Goal: Task Accomplishment & Management: Manage account settings

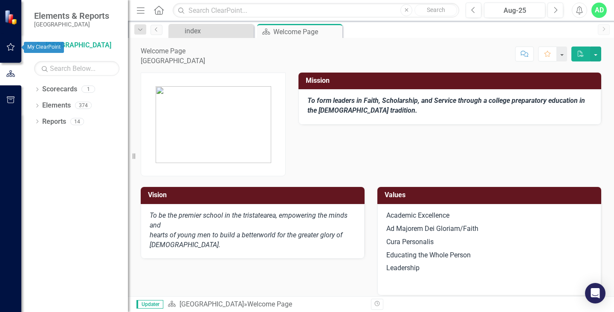
click at [11, 47] on icon "button" at bounding box center [10, 46] width 9 height 7
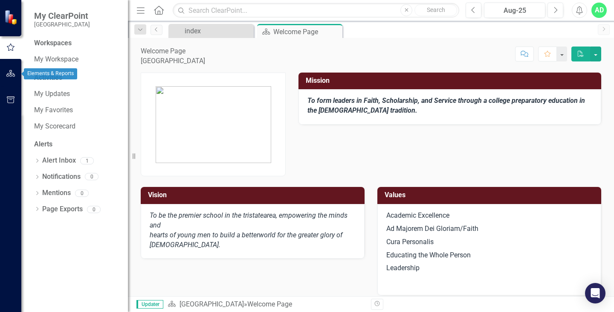
click at [12, 69] on button "button" at bounding box center [10, 74] width 19 height 18
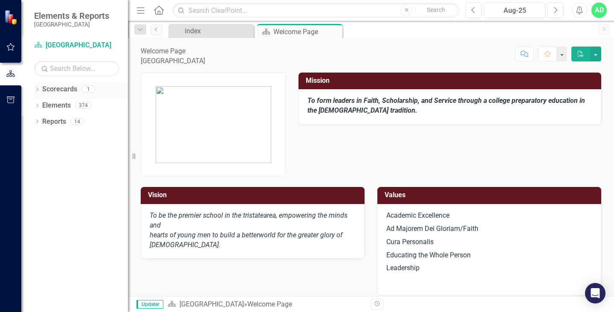
click at [59, 92] on link "Scorecards" at bounding box center [59, 89] width 35 height 10
click at [33, 90] on div "Dropdown Scorecards 1 Fordham Preparatory School Dropdown Elements 374 Dropdown…" at bounding box center [74, 196] width 107 height 229
click at [37, 90] on icon "Dropdown" at bounding box center [37, 90] width 6 height 5
click at [65, 106] on link "[GEOGRAPHIC_DATA]" at bounding box center [81, 106] width 94 height 10
click at [563, 58] on button "button" at bounding box center [561, 53] width 11 height 15
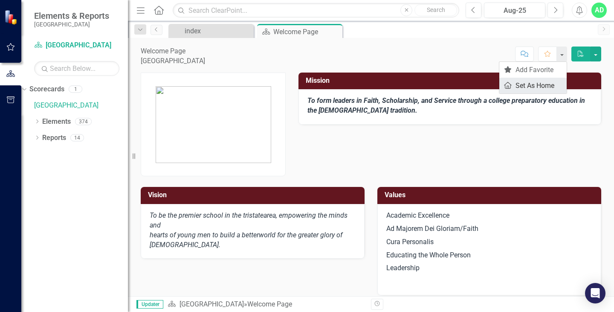
click at [543, 82] on link "Home Set As Home" at bounding box center [532, 86] width 67 height 16
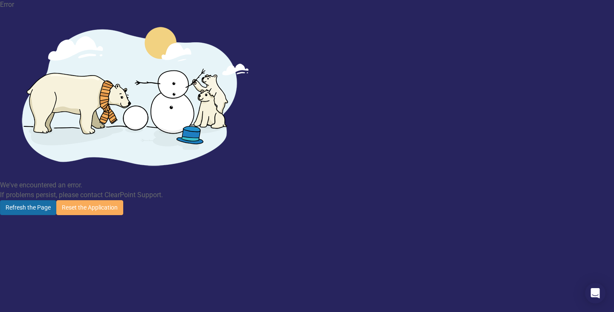
click at [56, 200] on button "Refresh the Page" at bounding box center [28, 207] width 56 height 15
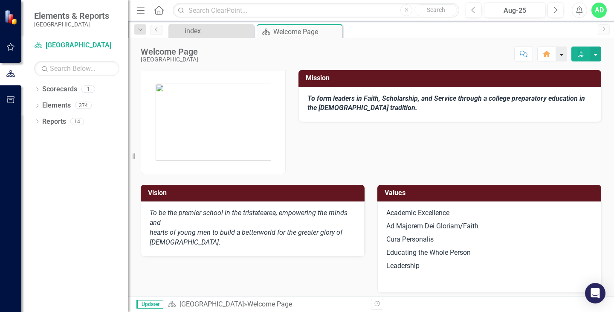
click at [561, 53] on button "button" at bounding box center [561, 53] width 11 height 15
click at [534, 38] on div "Welcome Page [GEOGRAPHIC_DATA] Score: N/A Aug-25 Completed Comment Home PDF" at bounding box center [371, 51] width 486 height 26
click at [56, 106] on link "Elements" at bounding box center [56, 106] width 29 height 10
click at [35, 104] on icon "Dropdown" at bounding box center [37, 106] width 6 height 5
click at [41, 124] on icon "Dropdown" at bounding box center [41, 122] width 6 height 5
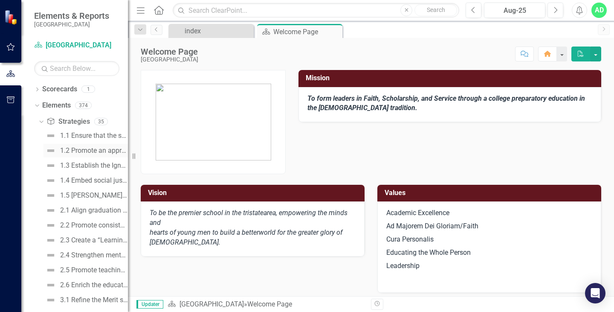
click at [85, 152] on div "1.2 Promote an appreciation for communal worship and Interfaith understanding." at bounding box center [94, 151] width 68 height 8
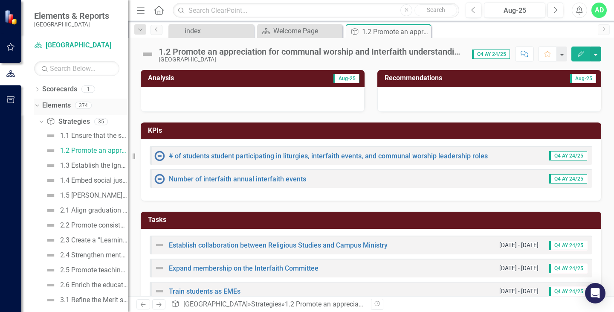
click at [36, 106] on icon at bounding box center [37, 105] width 4 height 2
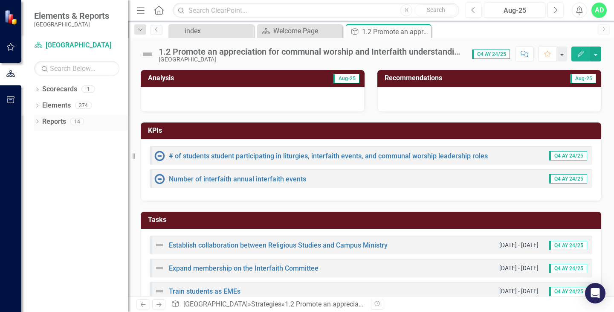
click at [37, 124] on icon "Dropdown" at bounding box center [37, 122] width 6 height 5
click at [68, 185] on link "Strategy Strategies" at bounding box center [67, 183] width 43 height 10
click at [68, 183] on link "Strategy Strategies" at bounding box center [67, 183] width 43 height 10
click at [66, 169] on link "Map Maps" at bounding box center [60, 167] width 29 height 10
click at [67, 154] on div "Welcome Page" at bounding box center [86, 151] width 83 height 8
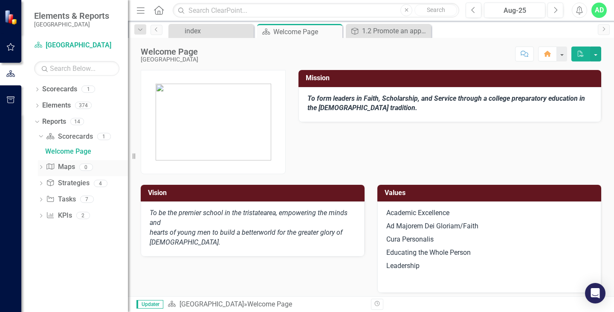
click at [66, 170] on link "Map Maps" at bounding box center [60, 167] width 29 height 10
click at [64, 199] on link "Task Tasks" at bounding box center [60, 199] width 29 height 10
click at [41, 198] on icon "Dropdown" at bounding box center [41, 200] width 6 height 5
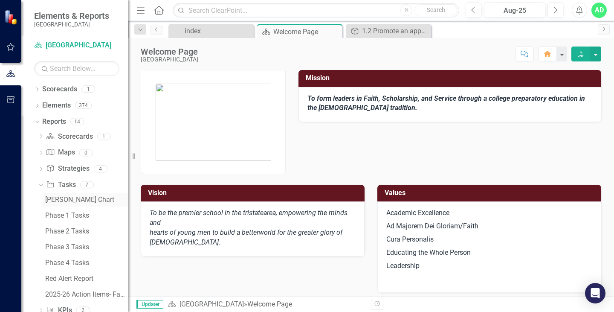
click at [69, 199] on div "[PERSON_NAME] Chart" at bounding box center [86, 200] width 83 height 8
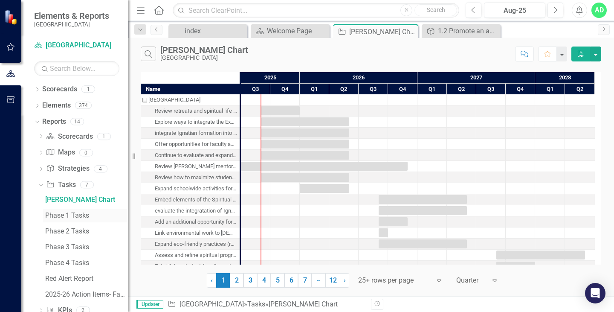
click at [67, 211] on link "Phase 1 Tasks" at bounding box center [85, 215] width 85 height 14
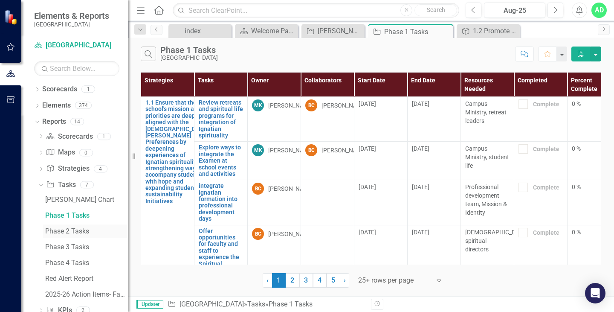
click at [70, 229] on div "Phase 2 Tasks" at bounding box center [86, 231] width 83 height 8
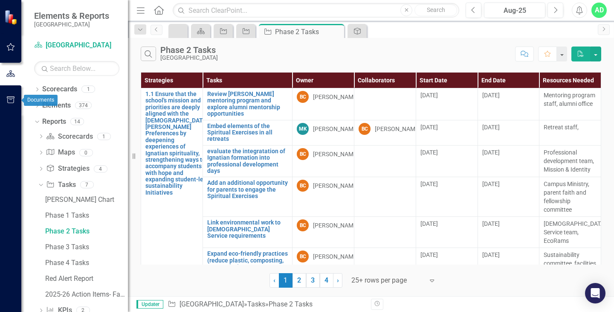
click at [5, 101] on button "button" at bounding box center [10, 100] width 19 height 18
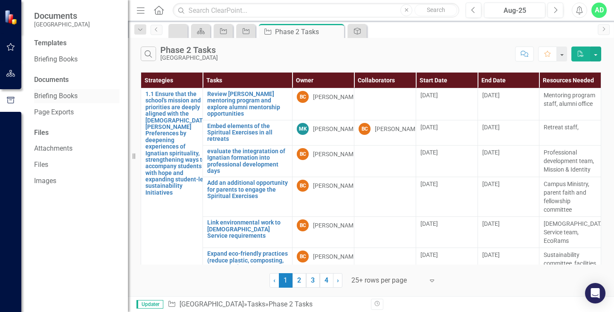
click at [69, 98] on link "Briefing Books" at bounding box center [76, 96] width 85 height 10
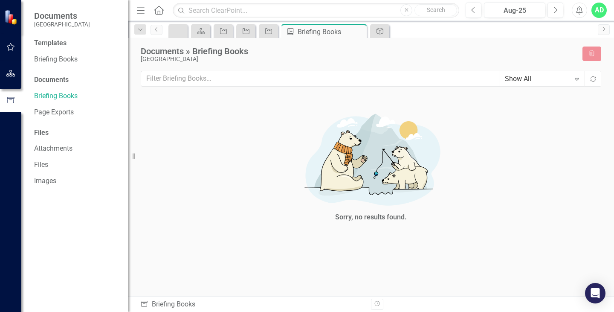
click at [603, 10] on div "AD" at bounding box center [598, 10] width 15 height 15
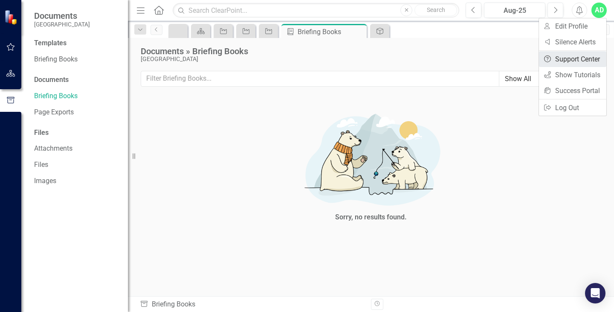
click at [587, 61] on link "Help Support Center" at bounding box center [572, 59] width 67 height 16
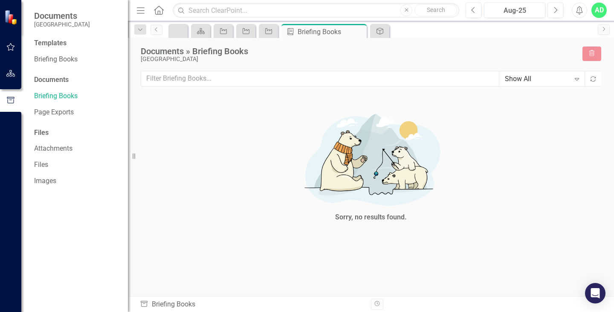
click at [602, 11] on div "AD" at bounding box center [598, 10] width 15 height 15
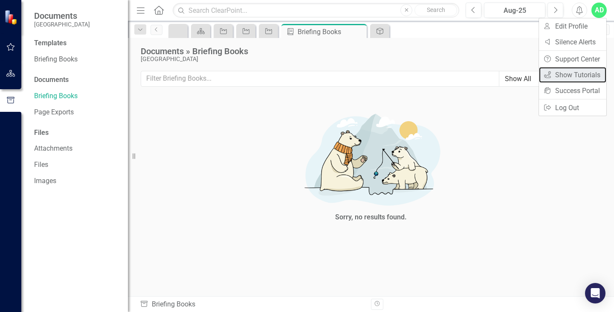
click at [583, 76] on link "icon.tutorial Show Tutorials" at bounding box center [572, 75] width 67 height 16
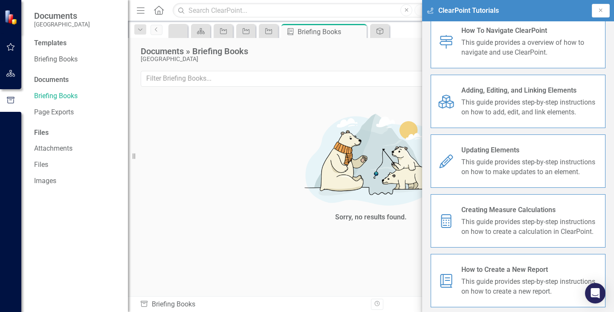
scroll to position [85, 0]
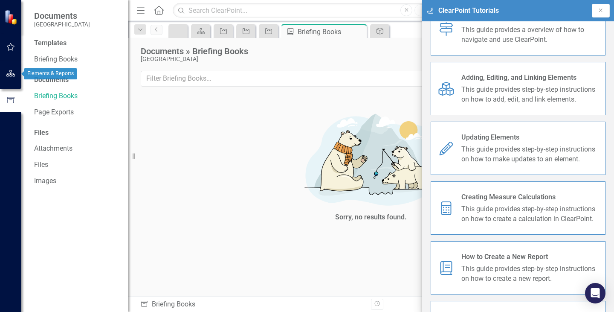
click at [9, 75] on icon "button" at bounding box center [10, 73] width 9 height 7
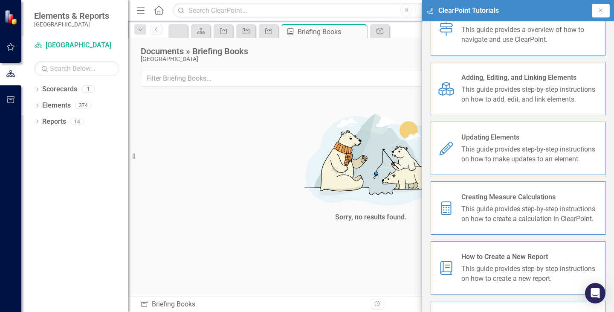
click at [158, 10] on icon "Home" at bounding box center [158, 10] width 11 height 9
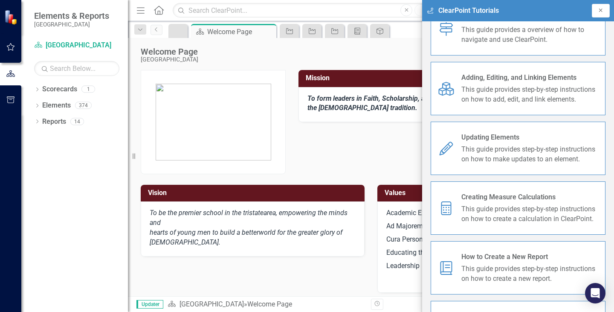
click at [606, 11] on button "Close" at bounding box center [601, 11] width 18 height 14
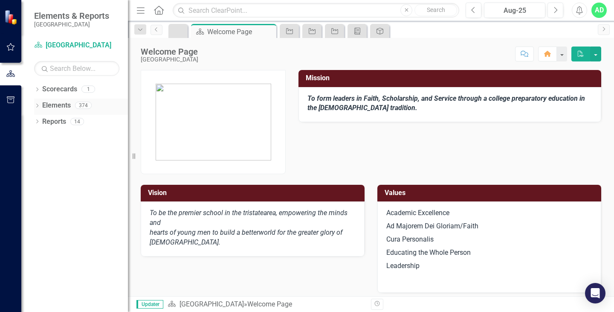
click at [39, 105] on icon "Dropdown" at bounding box center [37, 106] width 6 height 5
click at [40, 139] on icon "Dropdown" at bounding box center [41, 138] width 6 height 5
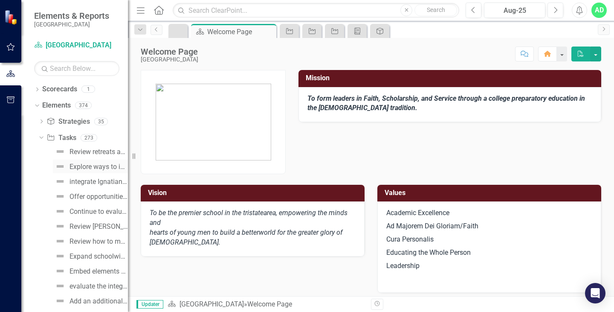
click at [83, 165] on div "Explore ways to integrate the Examen at school events and activities" at bounding box center [98, 167] width 58 height 8
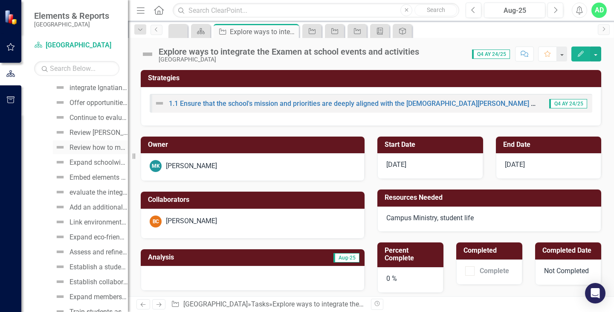
scroll to position [128, 0]
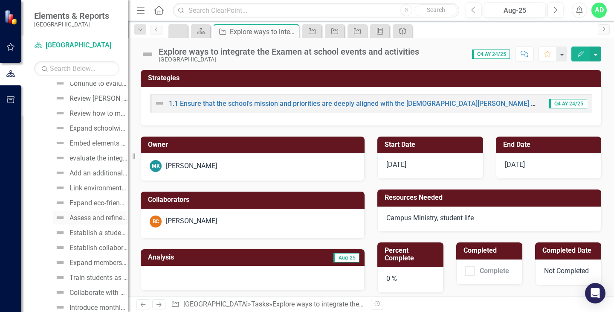
click at [86, 217] on div "Assess and refine spiritual programming" at bounding box center [98, 218] width 58 height 8
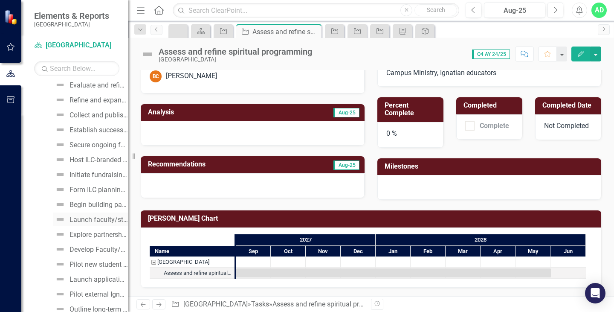
scroll to position [426, 0]
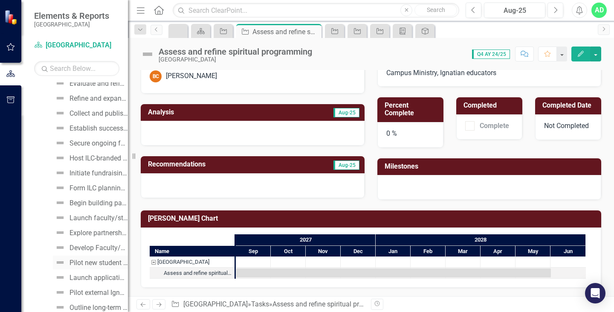
click at [97, 259] on div "Pilot new student Ignatian leadership initiatives across departments." at bounding box center [98, 263] width 58 height 8
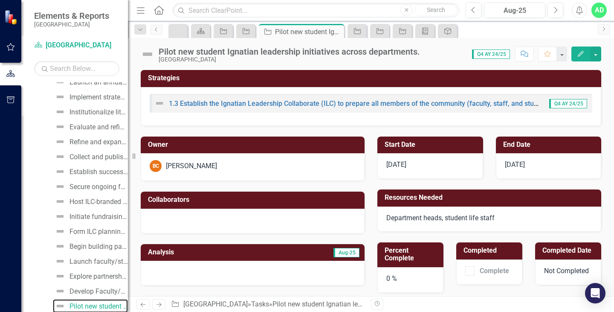
scroll to position [384, 0]
click at [90, 247] on div "Begin building partnerships across the [DEMOGRAPHIC_DATA] network for resource …" at bounding box center [98, 246] width 58 height 8
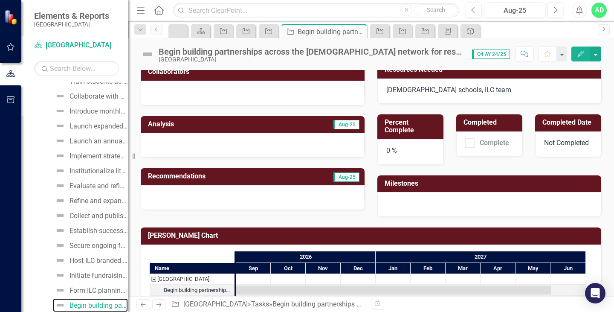
scroll to position [145, 0]
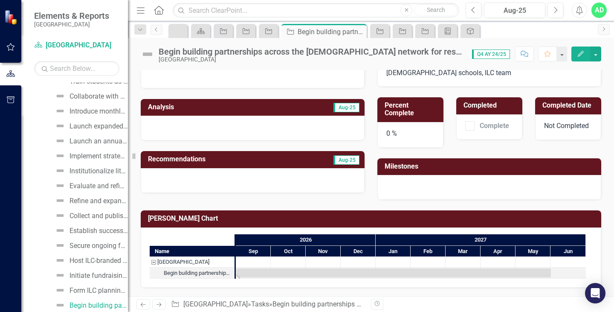
click at [248, 271] on div "Task: Start date: 2026-09-01 End date: 2027-06-01" at bounding box center [393, 272] width 315 height 9
click at [245, 264] on div at bounding box center [253, 261] width 35 height 11
click at [246, 263] on div at bounding box center [253, 261] width 35 height 11
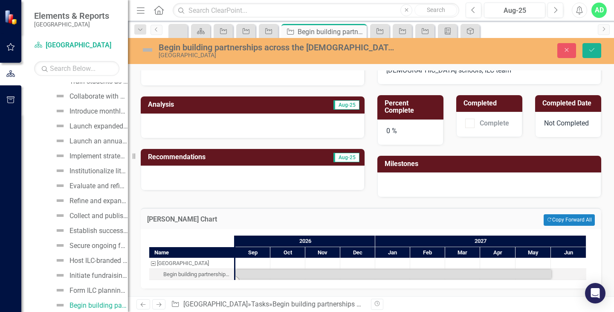
scroll to position [148, 0]
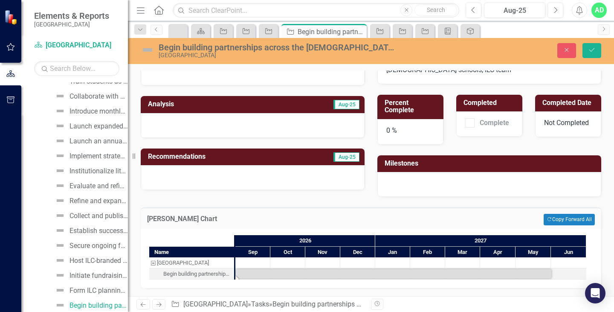
click at [256, 273] on div "Task: Start date: 2026-09-01 End date: 2027-06-01" at bounding box center [393, 273] width 315 height 9
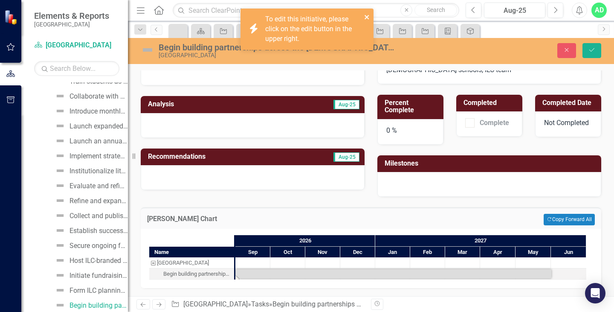
click at [365, 14] on icon "close" at bounding box center [367, 17] width 6 height 7
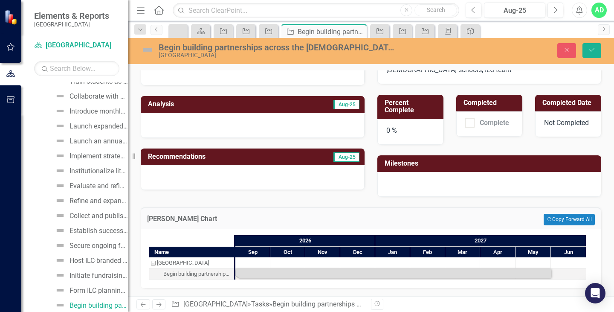
click at [180, 178] on div at bounding box center [253, 177] width 224 height 25
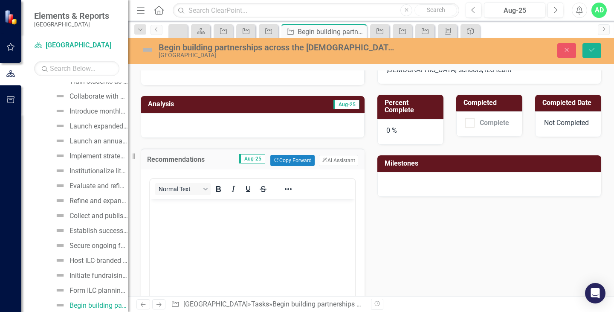
scroll to position [0, 0]
click at [211, 219] on body "Rich Text Area. Press ALT-0 for help." at bounding box center [252, 262] width 205 height 128
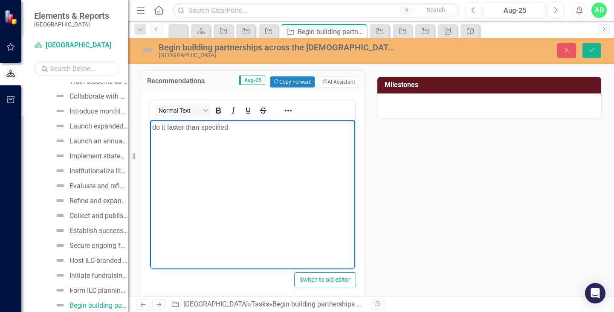
scroll to position [234, 0]
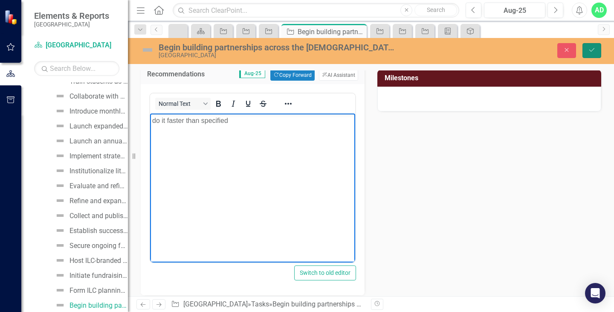
click at [596, 51] on button "Save" at bounding box center [591, 50] width 19 height 15
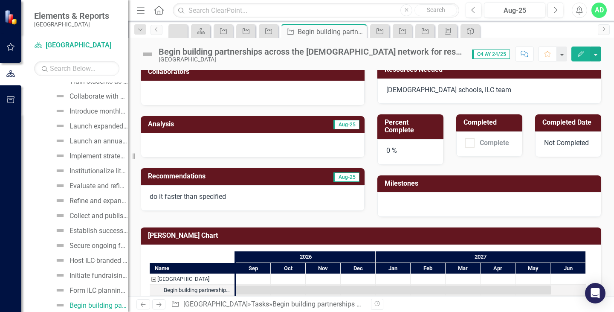
scroll to position [145, 0]
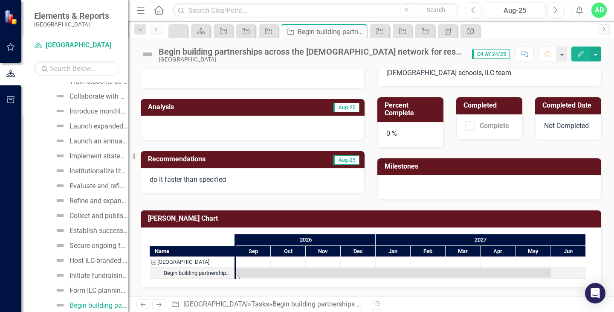
click at [250, 274] on div "Task: Start date: 2026-09-01 End date: 2027-06-01" at bounding box center [393, 272] width 315 height 9
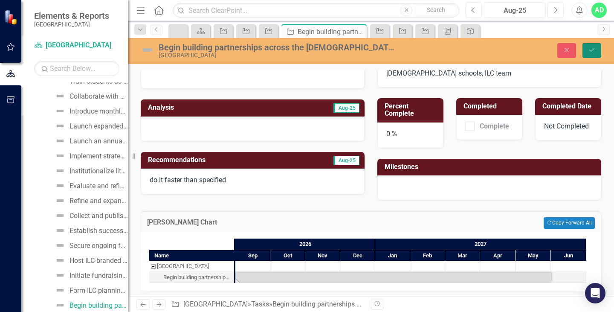
click at [592, 51] on icon "Save" at bounding box center [592, 50] width 8 height 6
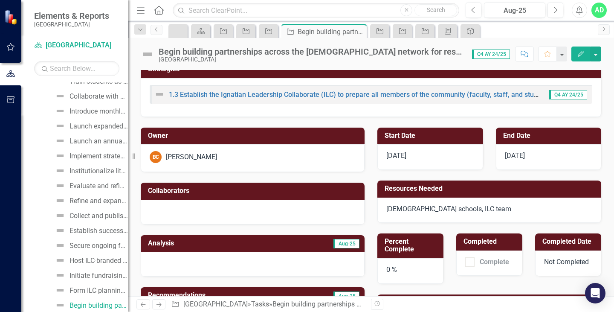
scroll to position [0, 0]
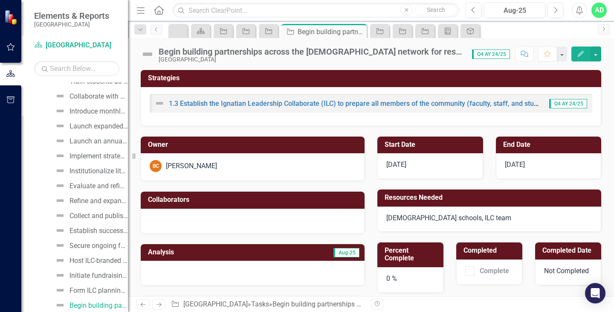
click at [584, 52] on button "Edit" at bounding box center [580, 53] width 19 height 15
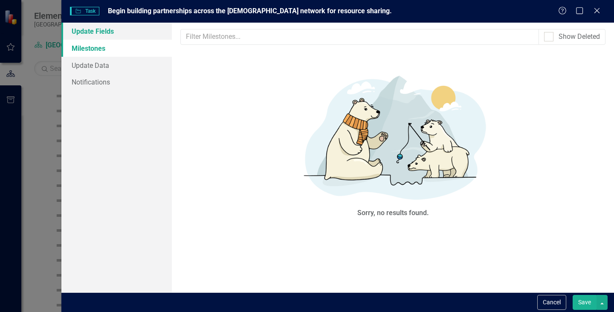
click at [95, 33] on link "Update Fields" at bounding box center [116, 31] width 110 height 17
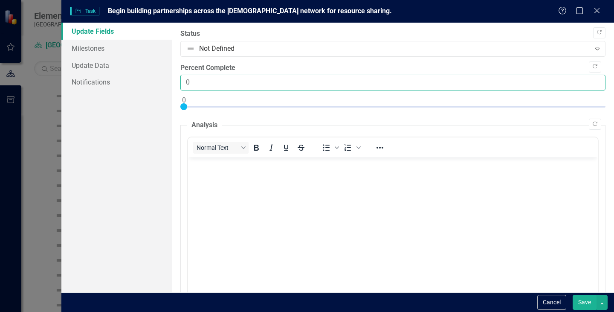
click at [213, 90] on input "0" at bounding box center [392, 83] width 425 height 16
click at [589, 79] on input "1" at bounding box center [392, 83] width 425 height 16
click at [589, 86] on input "0" at bounding box center [392, 83] width 425 height 16
click at [589, 78] on input "1" at bounding box center [392, 83] width 425 height 16
click at [589, 78] on input "2" at bounding box center [392, 83] width 425 height 16
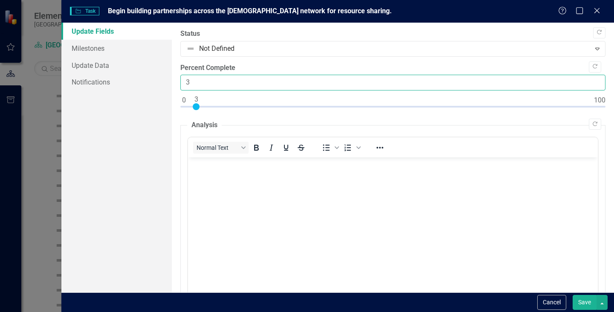
click at [589, 78] on input "3" at bounding box center [392, 83] width 425 height 16
click at [589, 78] on input "4" at bounding box center [392, 83] width 425 height 16
click at [589, 78] on input "5" at bounding box center [392, 83] width 425 height 16
click at [589, 78] on input "6" at bounding box center [392, 83] width 425 height 16
click at [589, 78] on input "7" at bounding box center [392, 83] width 425 height 16
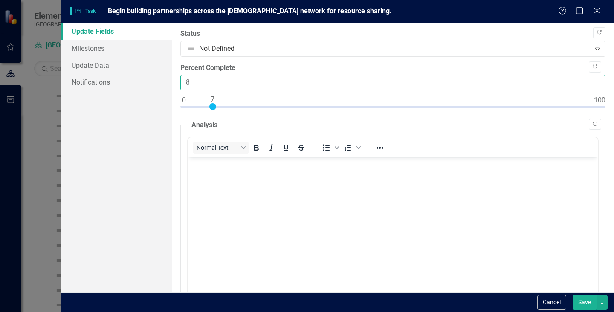
click at [589, 78] on input "8" at bounding box center [392, 83] width 425 height 16
click at [589, 78] on input "9" at bounding box center [392, 83] width 425 height 16
click at [589, 78] on input "10" at bounding box center [392, 83] width 425 height 16
click at [589, 78] on input "11" at bounding box center [392, 83] width 425 height 16
click at [589, 78] on input "12" at bounding box center [392, 83] width 425 height 16
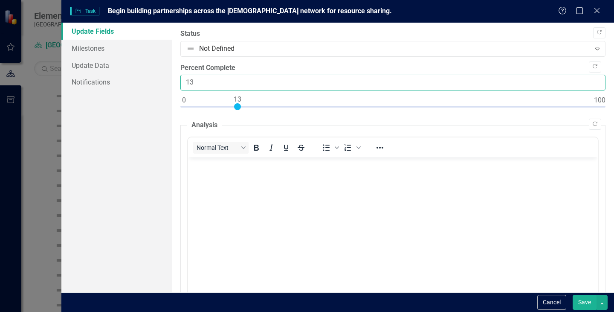
click at [589, 78] on input "13" at bounding box center [392, 83] width 425 height 16
click at [589, 78] on input "14" at bounding box center [392, 83] width 425 height 16
click at [589, 78] on input "15" at bounding box center [392, 83] width 425 height 16
click at [589, 78] on input "16" at bounding box center [392, 83] width 425 height 16
click at [589, 78] on input "17" at bounding box center [392, 83] width 425 height 16
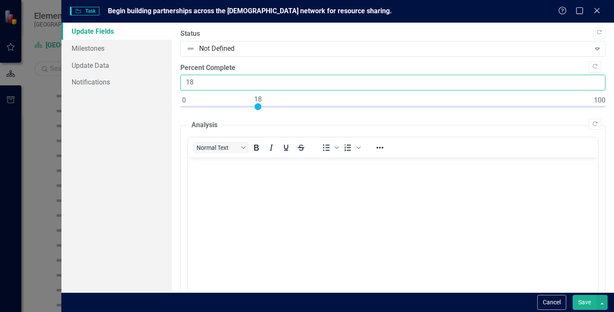
click at [589, 78] on input "18" at bounding box center [392, 83] width 425 height 16
click at [589, 78] on input "19" at bounding box center [392, 83] width 425 height 16
type input "20"
click at [589, 78] on input "20" at bounding box center [392, 83] width 425 height 16
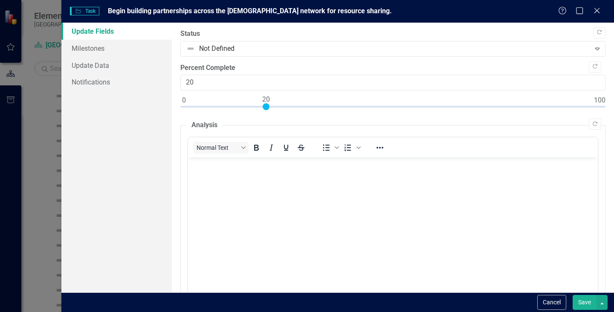
click at [582, 299] on button "Save" at bounding box center [584, 302] width 24 height 15
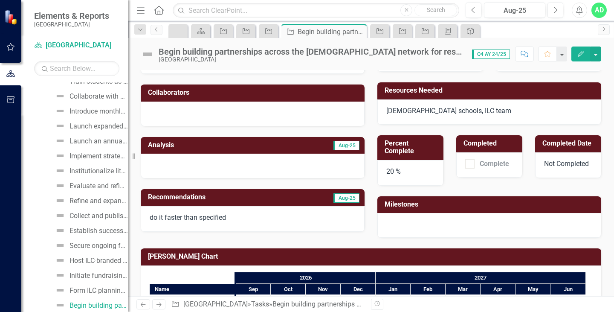
scroll to position [145, 0]
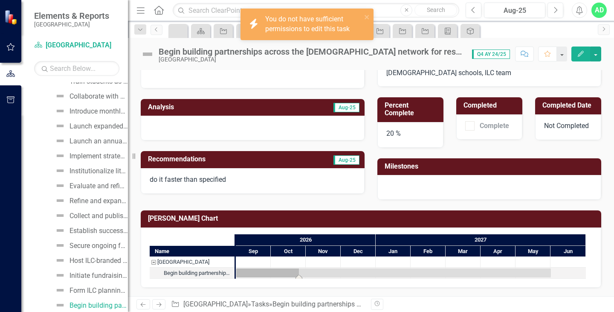
drag, startPoint x: 297, startPoint y: 275, endPoint x: 323, endPoint y: 276, distance: 25.6
click at [323, 276] on div "Task: Start date: 2026-09-01 End date: 2027-06-01" at bounding box center [393, 272] width 315 height 9
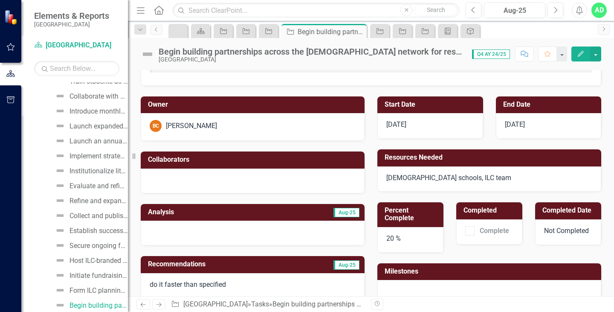
scroll to position [85, 0]
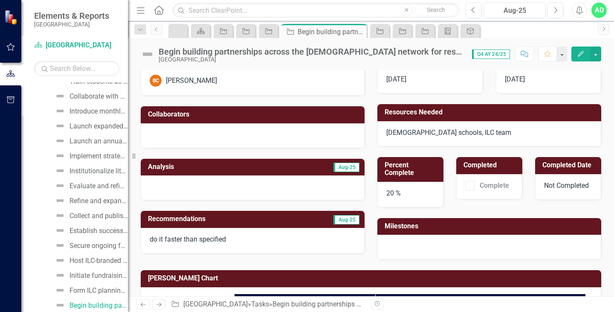
click at [229, 239] on p "do it faster than specified" at bounding box center [253, 239] width 206 height 10
click at [205, 238] on p "do it faster than specified" at bounding box center [253, 239] width 206 height 10
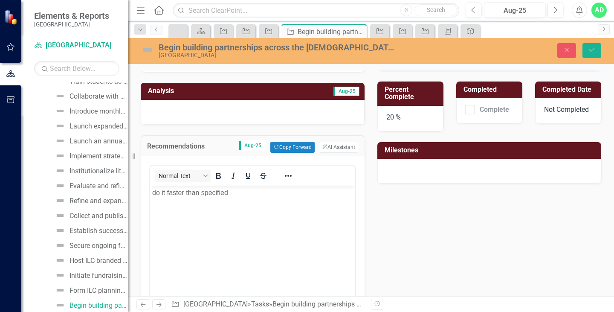
scroll to position [170, 0]
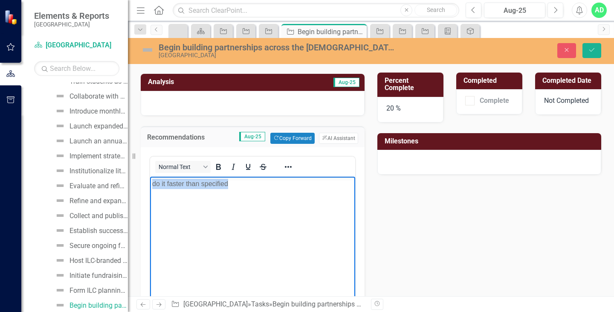
drag, startPoint x: 234, startPoint y: 186, endPoint x: 265, endPoint y: 368, distance: 184.6
click at [150, 191] on html "do it faster than specified" at bounding box center [252, 240] width 205 height 128
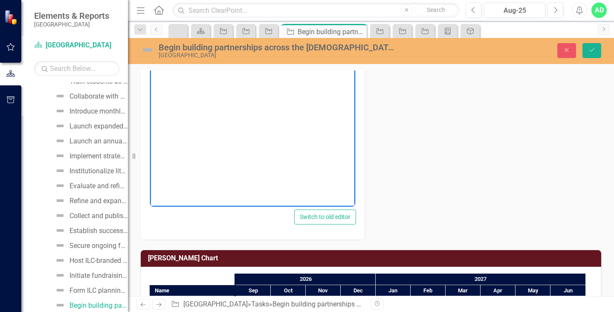
scroll to position [298, 0]
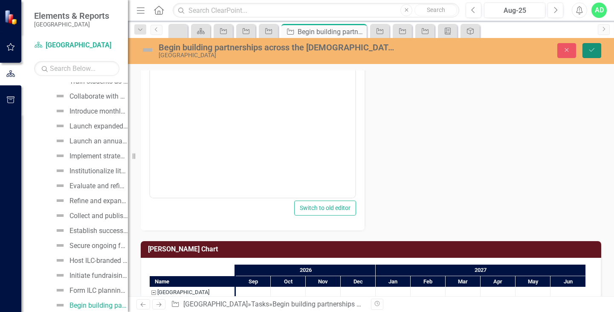
click at [591, 53] on icon "Save" at bounding box center [592, 50] width 8 height 6
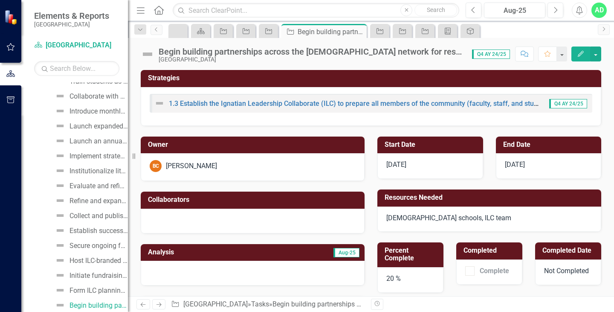
click at [584, 51] on icon "Edit" at bounding box center [581, 54] width 8 height 6
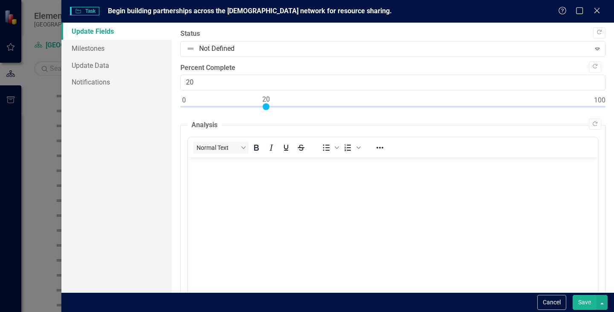
scroll to position [0, 0]
type input "0"
drag, startPoint x: 267, startPoint y: 105, endPoint x: 167, endPoint y: 109, distance: 100.3
click at [167, 109] on div "Update Fields Milestones Update Data Notifications "Update" fields in ClearPoin…" at bounding box center [337, 157] width 552 height 269
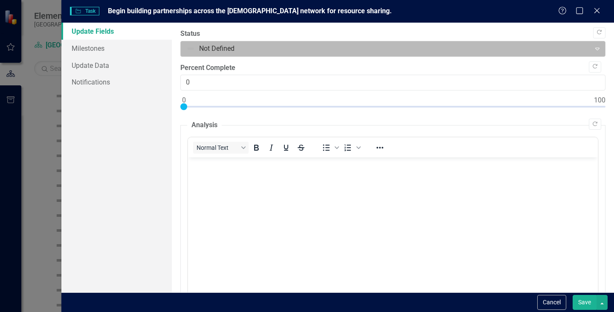
click at [284, 52] on div at bounding box center [385, 49] width 399 height 12
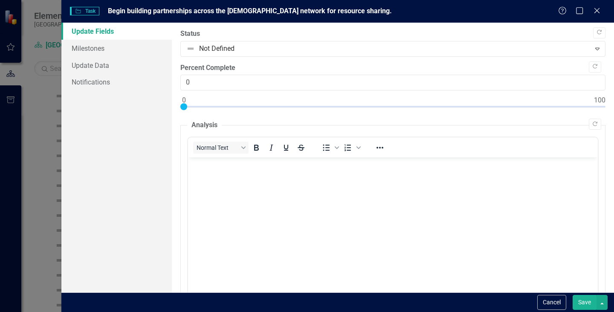
click at [284, 33] on label "Status" at bounding box center [392, 34] width 425 height 10
click at [586, 308] on button "Save" at bounding box center [584, 302] width 24 height 15
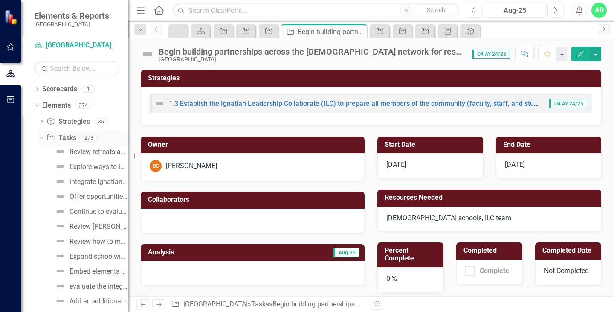
click at [40, 136] on icon "Dropdown" at bounding box center [40, 137] width 5 height 6
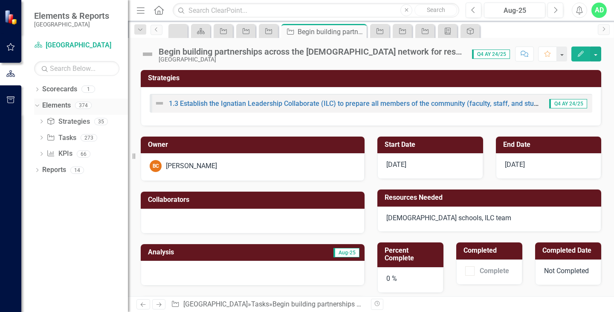
click at [36, 104] on icon "Dropdown" at bounding box center [36, 105] width 5 height 6
click at [38, 121] on icon "Dropdown" at bounding box center [37, 122] width 6 height 5
click at [63, 198] on link "Task Tasks" at bounding box center [60, 199] width 29 height 10
click at [42, 200] on icon "Dropdown" at bounding box center [41, 200] width 6 height 5
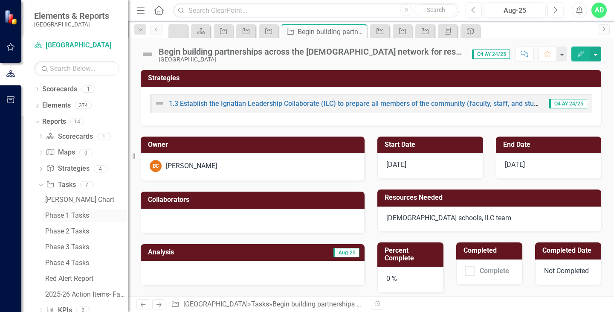
click at [66, 214] on div "Phase 1 Tasks" at bounding box center [86, 215] width 83 height 8
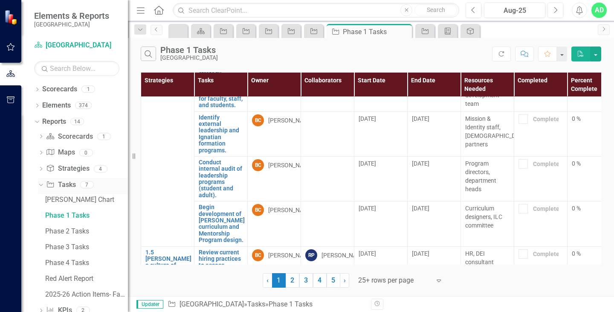
click at [41, 183] on icon "Dropdown" at bounding box center [40, 184] width 5 height 6
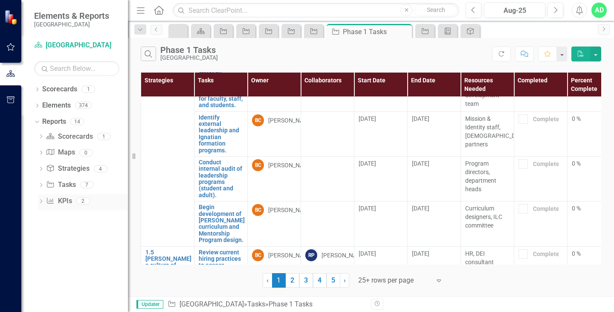
click at [41, 204] on icon "Dropdown" at bounding box center [41, 201] width 6 height 5
click at [78, 219] on div "KPI Report" at bounding box center [86, 216] width 83 height 8
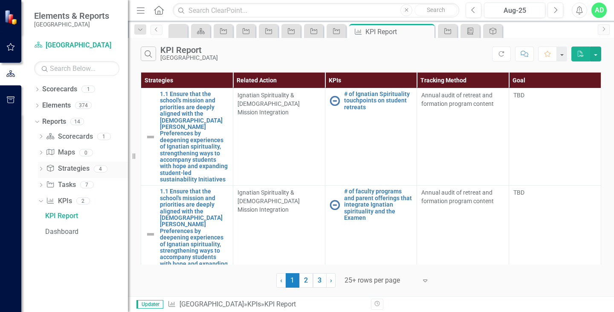
click at [63, 170] on link "Strategy Strategies" at bounding box center [67, 169] width 43 height 10
click at [40, 170] on icon "Dropdown" at bounding box center [41, 169] width 6 height 5
click at [72, 185] on div "Strategic Plan" at bounding box center [86, 183] width 83 height 8
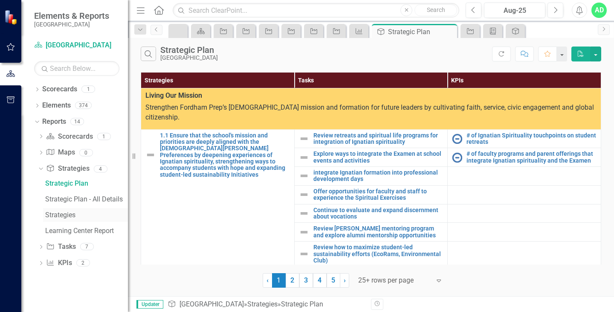
click at [62, 213] on div "Strategies" at bounding box center [86, 215] width 83 height 8
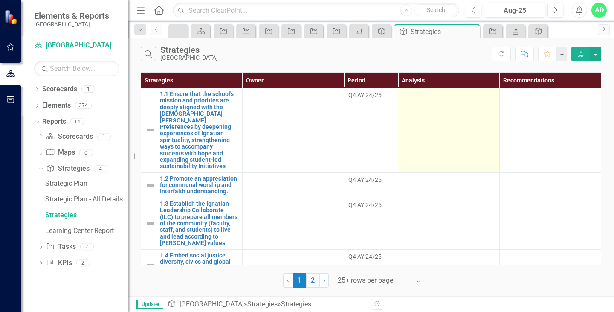
click at [437, 118] on td at bounding box center [448, 130] width 101 height 84
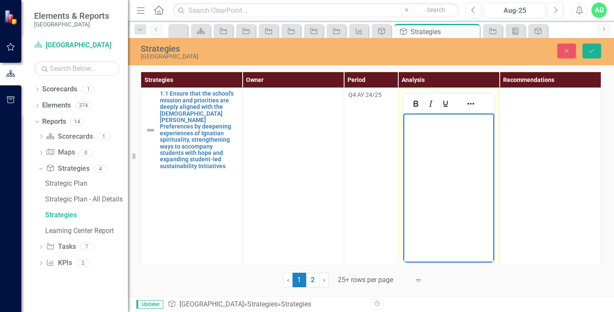
click at [441, 118] on p "Rich Text Area. Press ALT-0 for help." at bounding box center [448, 121] width 87 height 10
click at [313, 281] on link "2" at bounding box center [313, 279] width 14 height 14
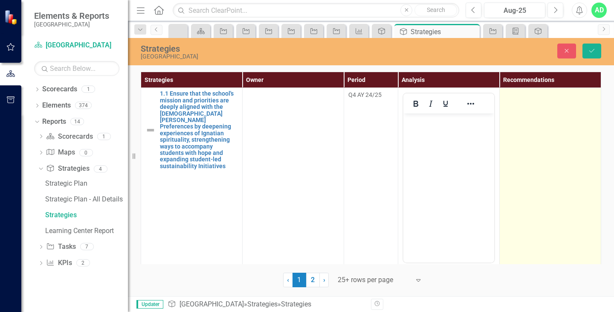
click at [534, 142] on td at bounding box center [550, 189] width 101 height 202
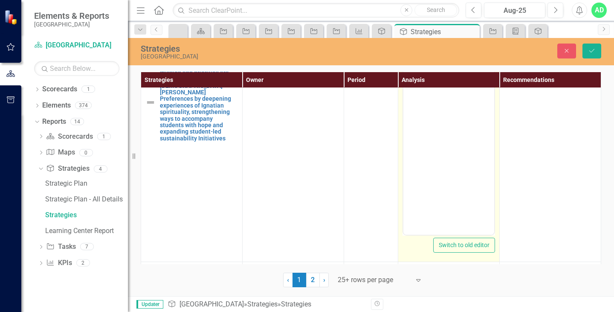
scroll to position [43, 0]
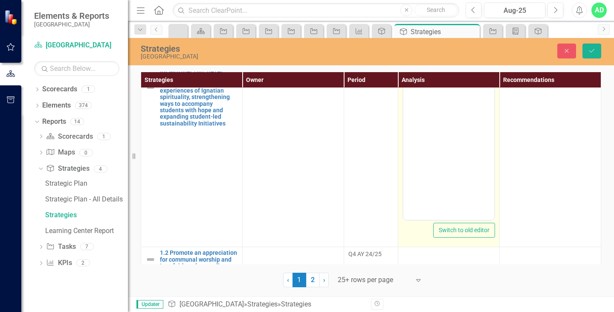
click at [452, 197] on body "Rich Text Area. Press ALT-0 for help." at bounding box center [448, 135] width 91 height 128
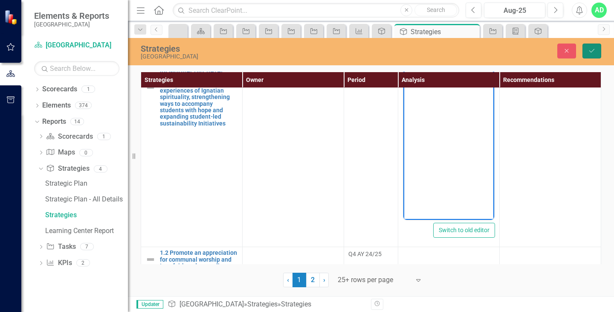
click at [593, 49] on icon "Save" at bounding box center [592, 51] width 8 height 6
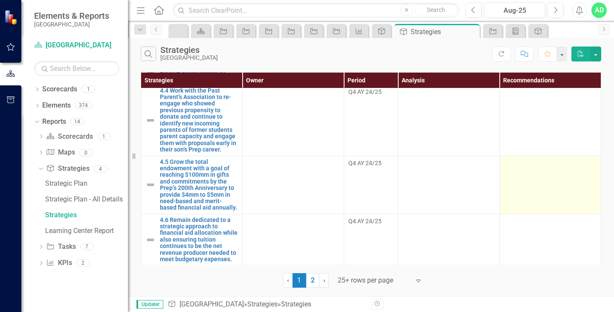
scroll to position [848, 0]
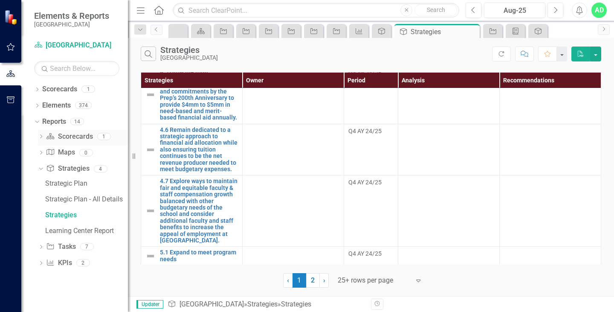
click at [75, 135] on link "Scorecard Scorecards" at bounding box center [69, 137] width 46 height 10
click at [38, 136] on icon "Dropdown" at bounding box center [41, 137] width 6 height 5
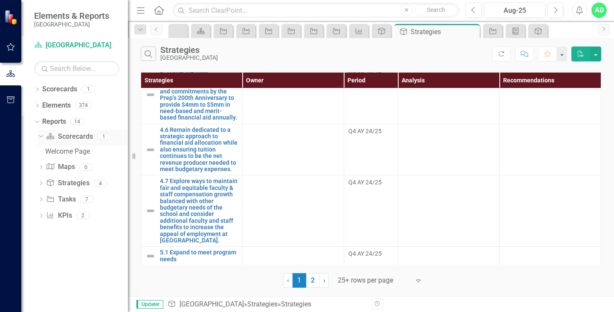
click at [38, 136] on icon "Dropdown" at bounding box center [40, 136] width 5 height 6
click at [38, 136] on icon "Dropdown" at bounding box center [41, 137] width 6 height 5
click at [73, 139] on link "Scorecard Scorecards" at bounding box center [69, 137] width 46 height 10
drag, startPoint x: 69, startPoint y: 151, endPoint x: 71, endPoint y: 146, distance: 5.9
click at [69, 151] on div "Welcome Page" at bounding box center [86, 151] width 83 height 8
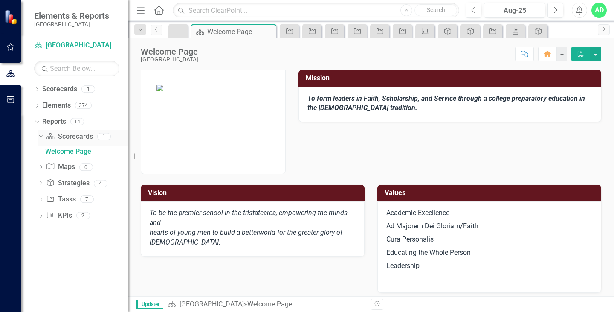
click at [74, 134] on link "Scorecard Scorecards" at bounding box center [69, 137] width 46 height 10
click at [68, 202] on link "Task Tasks" at bounding box center [60, 199] width 29 height 10
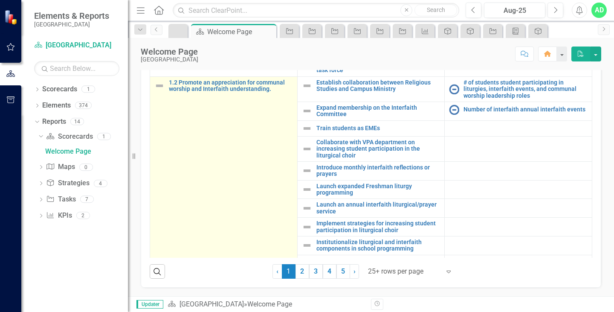
scroll to position [384, 0]
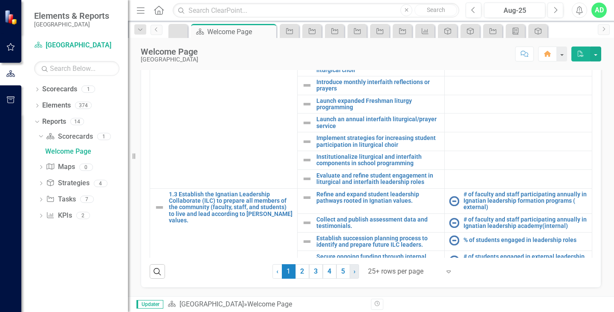
click at [349, 271] on link "› Next" at bounding box center [353, 271] width 9 height 14
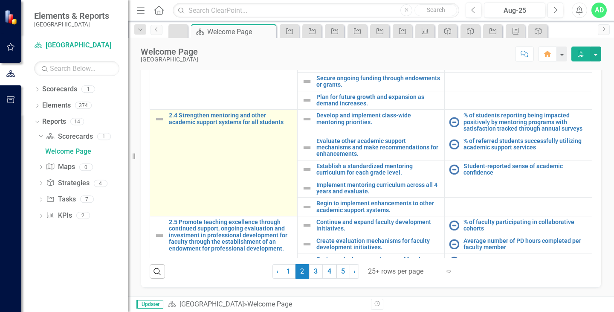
scroll to position [938, 0]
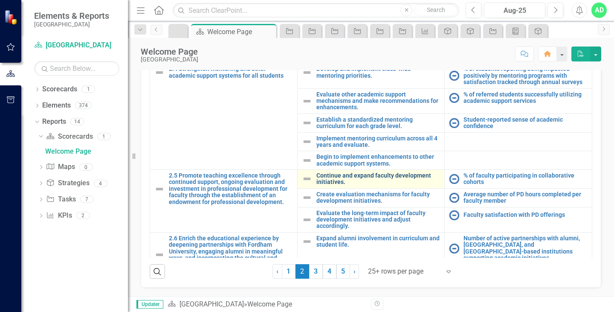
click at [337, 173] on link "Continue and expand faculty development initiatives." at bounding box center [378, 178] width 124 height 13
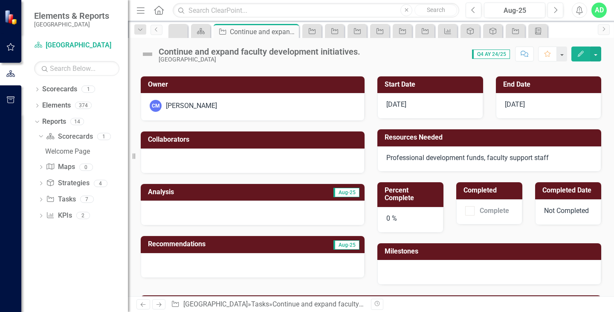
scroll to position [60, 0]
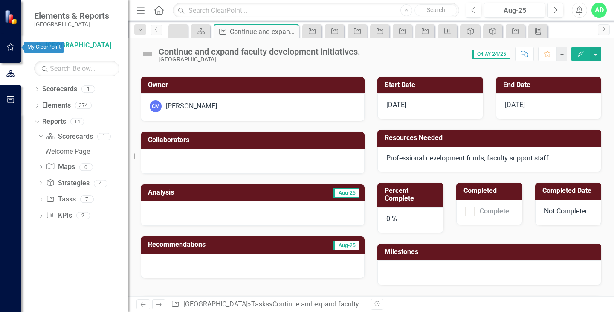
click at [9, 45] on icon "button" at bounding box center [10, 46] width 9 height 7
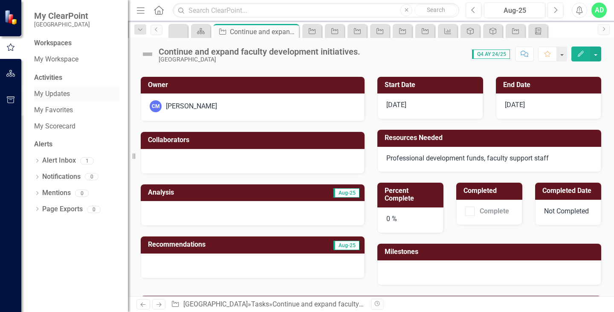
click at [51, 92] on link "My Updates" at bounding box center [76, 94] width 85 height 10
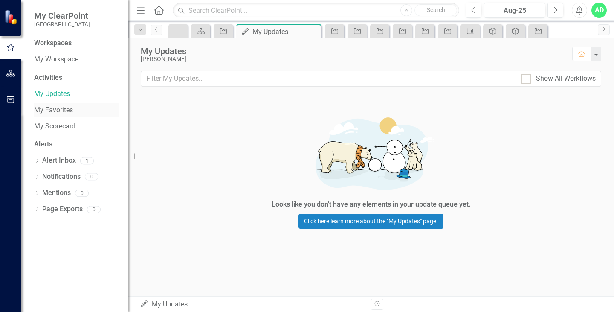
click at [59, 108] on link "My Favorites" at bounding box center [76, 110] width 85 height 10
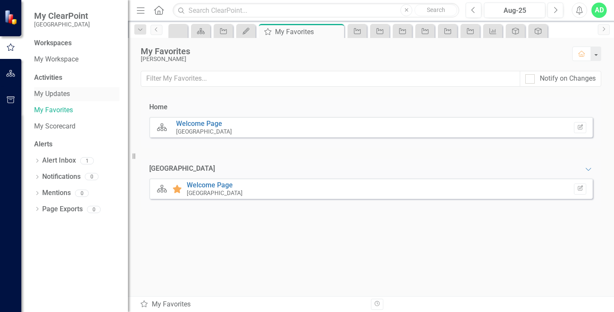
click at [55, 97] on link "My Updates" at bounding box center [76, 94] width 85 height 10
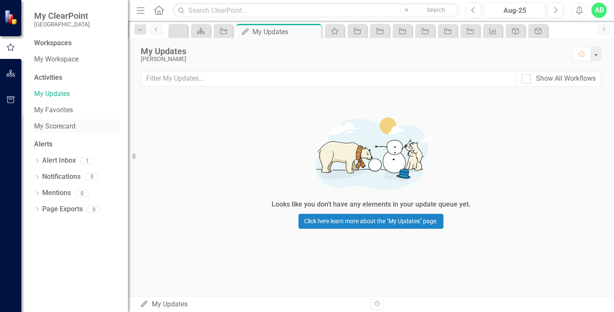
click at [55, 128] on link "My Scorecard" at bounding box center [76, 126] width 85 height 10
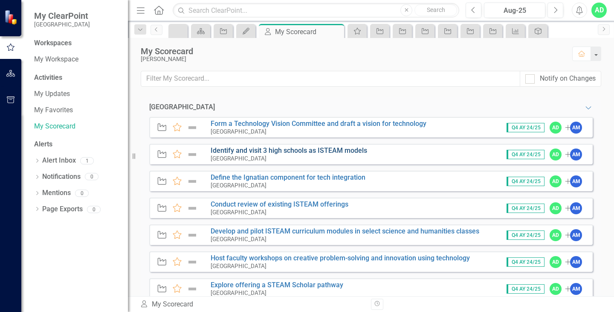
click at [245, 152] on link "Identify and visit 3 high schools as ISTEAM models" at bounding box center [289, 150] width 156 height 8
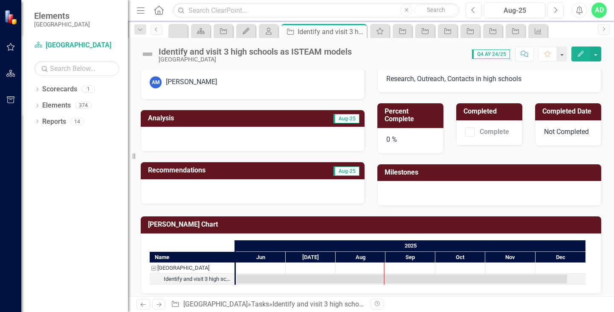
scroll to position [145, 0]
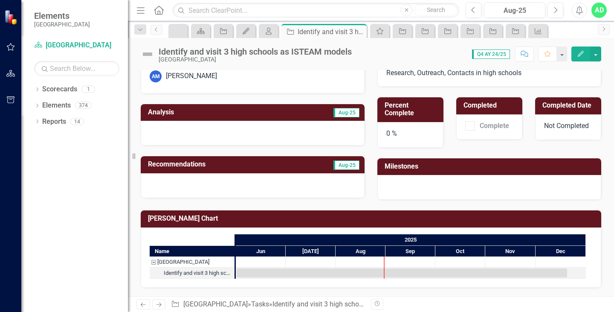
click at [193, 136] on div at bounding box center [253, 133] width 224 height 25
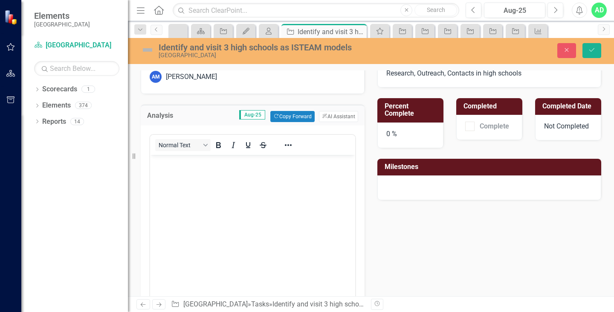
scroll to position [0, 0]
click at [187, 192] on body "Rich Text Area. Press ALT-0 for help." at bounding box center [252, 219] width 205 height 128
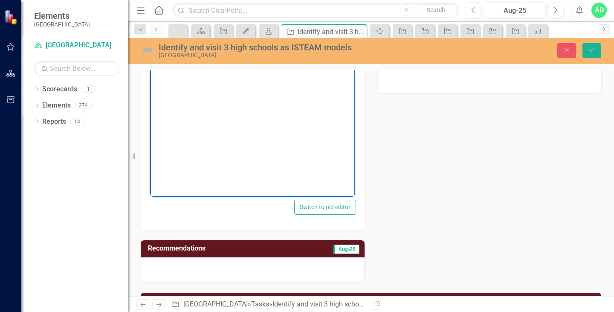
scroll to position [248, 0]
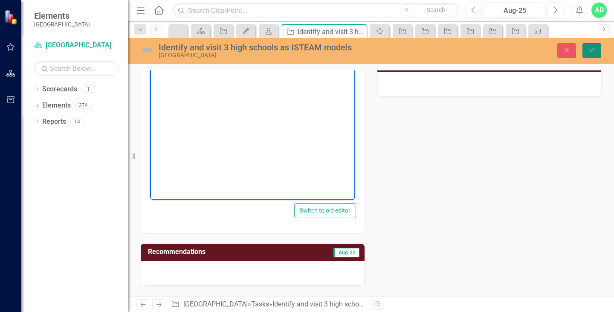
click at [589, 50] on icon "Save" at bounding box center [592, 50] width 8 height 6
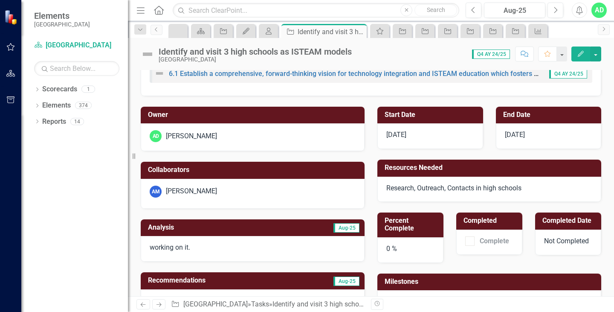
scroll to position [43, 0]
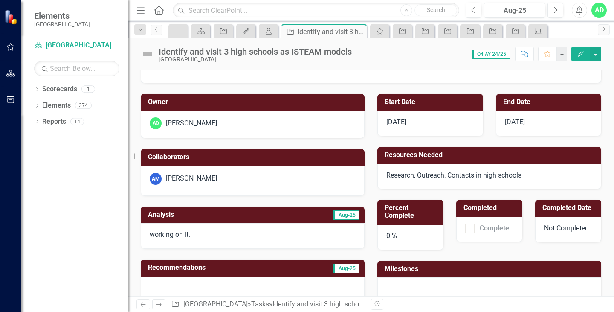
click at [466, 228] on div at bounding box center [469, 227] width 9 height 9
click at [466, 211] on h3 "Completed" at bounding box center [490, 208] width 55 height 8
click at [465, 230] on div at bounding box center [469, 227] width 9 height 9
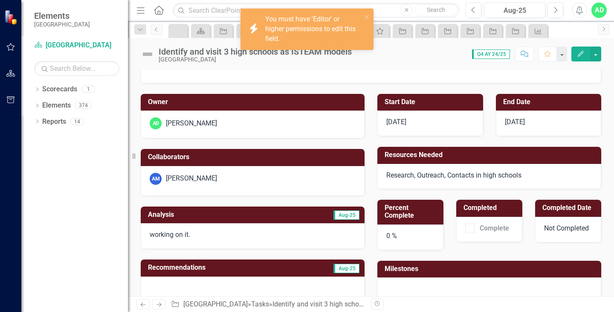
click at [465, 230] on div at bounding box center [469, 227] width 9 height 9
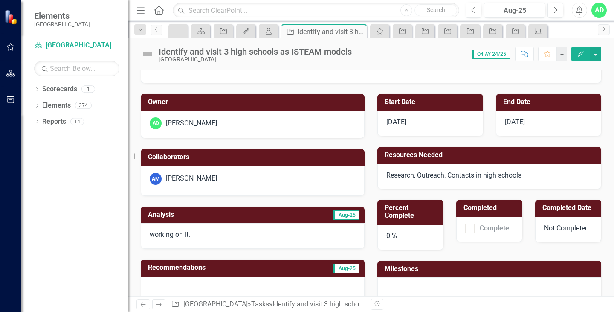
click at [580, 56] on icon "Edit" at bounding box center [581, 54] width 8 height 6
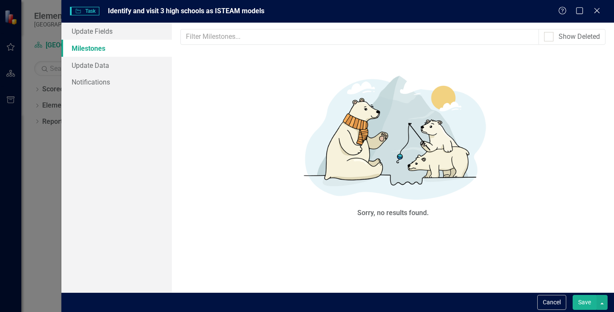
scroll to position [0, 0]
click at [92, 67] on link "Update Data" at bounding box center [116, 65] width 110 height 17
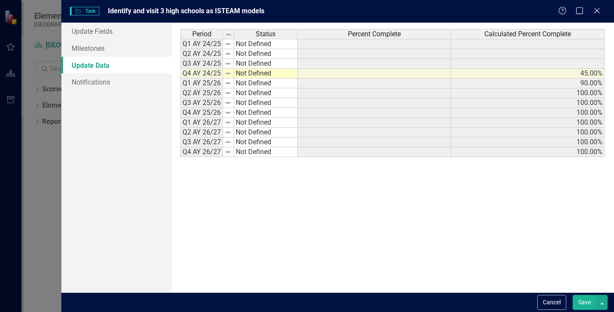
click at [347, 42] on td at bounding box center [373, 44] width 153 height 10
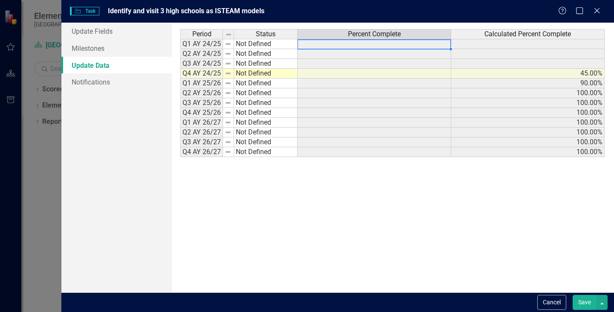
click at [347, 42] on td at bounding box center [373, 44] width 153 height 10
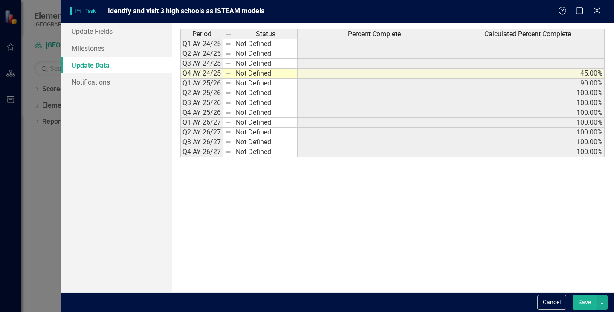
click at [596, 11] on icon "Close" at bounding box center [596, 10] width 11 height 8
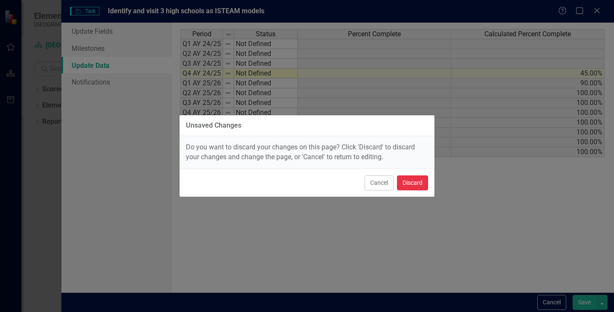
click at [412, 185] on button "Discard" at bounding box center [412, 182] width 31 height 15
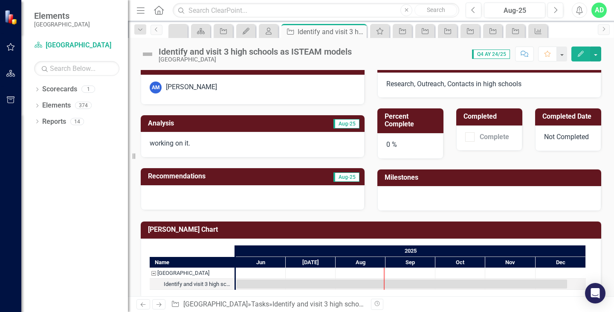
scroll to position [145, 0]
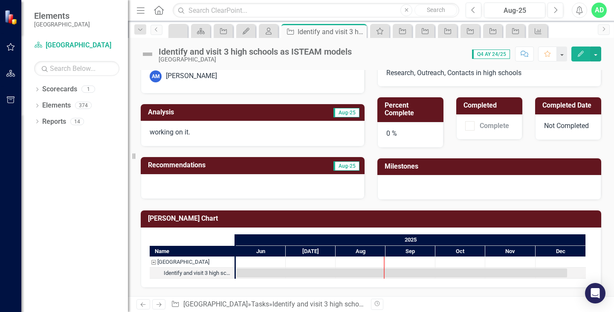
click at [445, 188] on div at bounding box center [489, 187] width 224 height 25
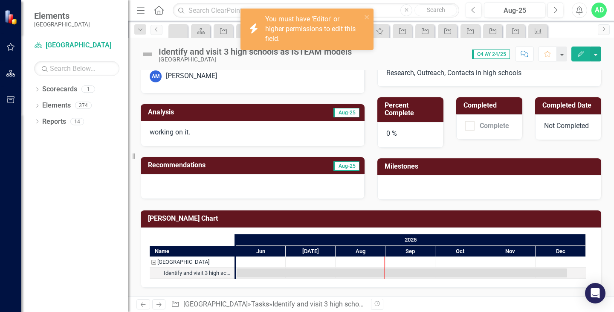
click at [583, 52] on icon "Edit" at bounding box center [581, 54] width 8 height 6
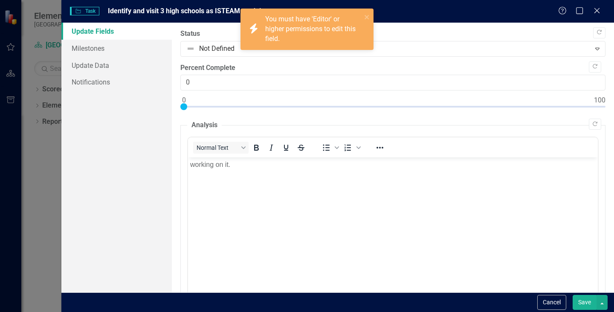
scroll to position [0, 0]
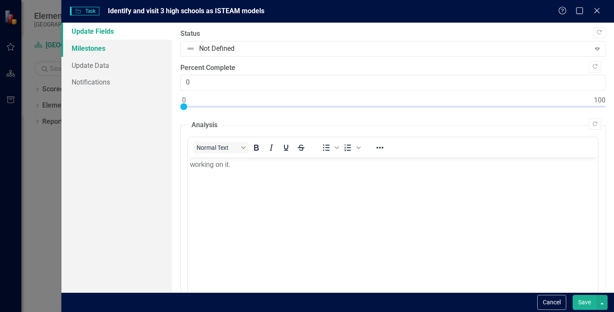
click at [93, 45] on link "Milestones" at bounding box center [116, 48] width 110 height 17
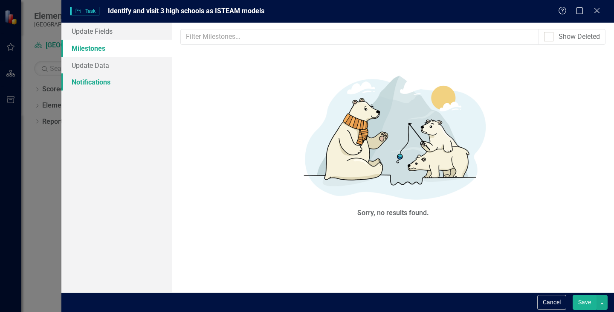
click at [92, 84] on link "Notifications" at bounding box center [116, 81] width 110 height 17
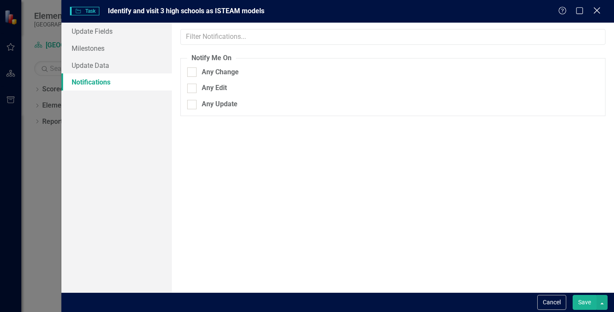
click at [596, 10] on icon at bounding box center [596, 10] width 6 height 6
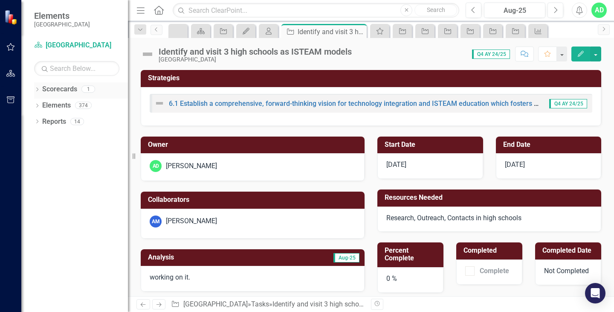
click at [36, 90] on icon "Dropdown" at bounding box center [37, 90] width 6 height 5
click at [35, 91] on icon "Dropdown" at bounding box center [36, 89] width 5 height 6
click at [62, 49] on link "Scorecard [GEOGRAPHIC_DATA]" at bounding box center [76, 45] width 85 height 10
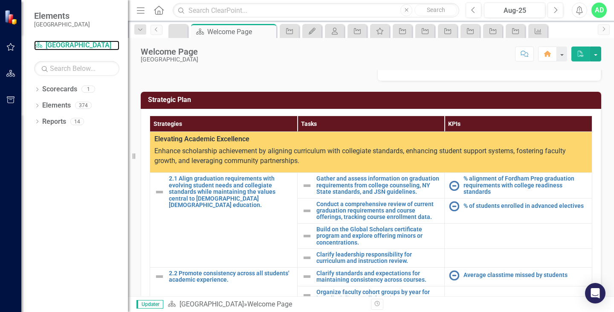
scroll to position [214, 0]
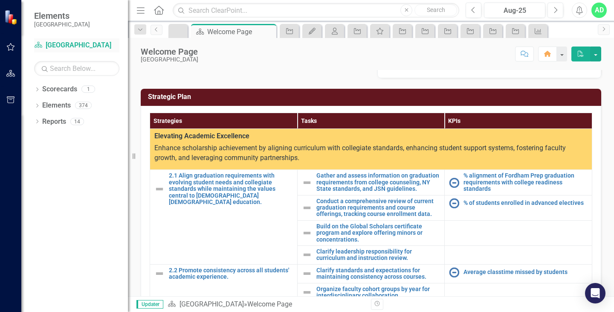
click at [65, 43] on link "Scorecard [GEOGRAPHIC_DATA]" at bounding box center [76, 45] width 85 height 10
click at [338, 34] on icon at bounding box center [335, 31] width 6 height 7
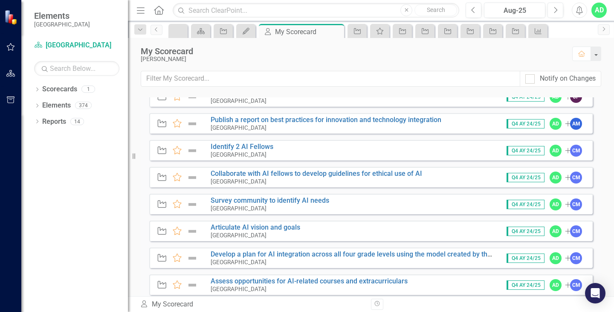
scroll to position [426, 0]
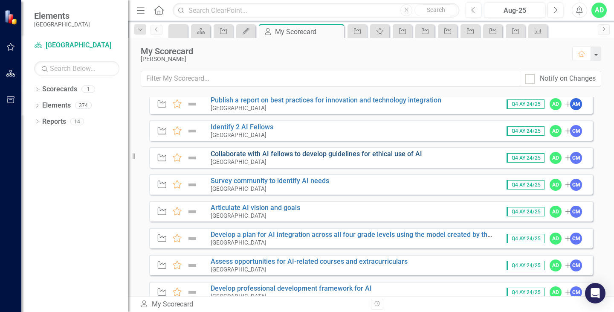
click at [292, 152] on link "Collaborate with AI fellows to develop guidelines for ethical use of AI" at bounding box center [316, 154] width 211 height 8
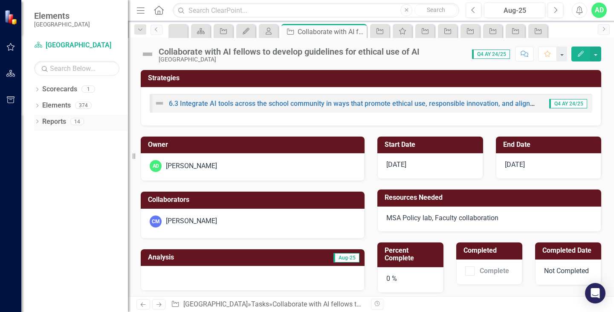
click at [37, 121] on icon "Dropdown" at bounding box center [37, 122] width 6 height 5
click at [66, 200] on link "Task Tasks" at bounding box center [60, 199] width 29 height 10
click at [43, 201] on div "Dropdown Task Tasks 7" at bounding box center [83, 200] width 90 height 16
click at [42, 201] on icon "Dropdown" at bounding box center [41, 200] width 6 height 5
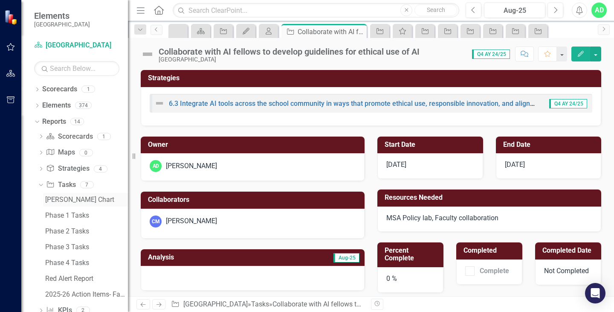
scroll to position [20, 0]
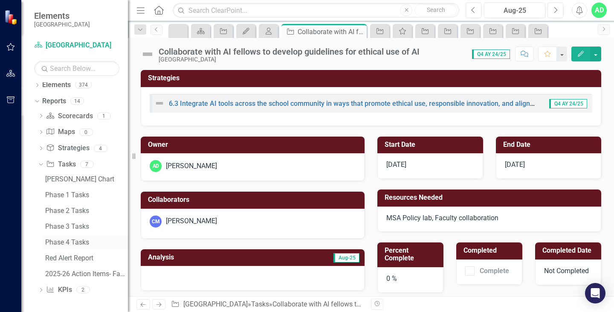
click at [69, 237] on link "Phase 4 Tasks" at bounding box center [85, 242] width 85 height 14
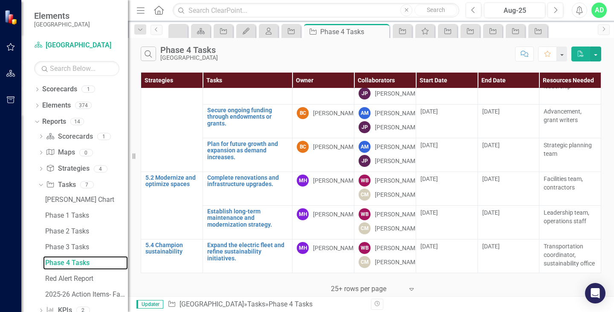
scroll to position [199, 0]
